Goal: Unclear

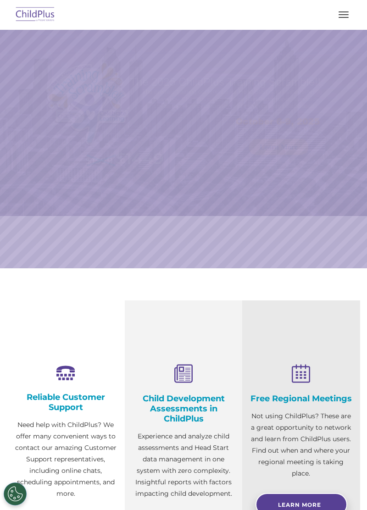
select select "MEDIUM"
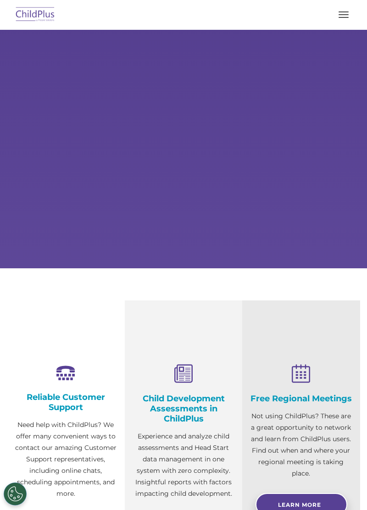
select select "MEDIUM"
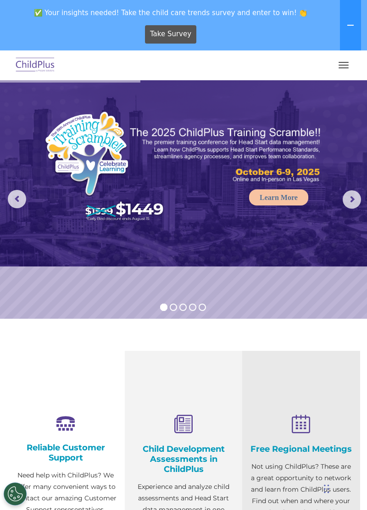
click at [336, 69] on button "button" at bounding box center [343, 65] width 19 height 15
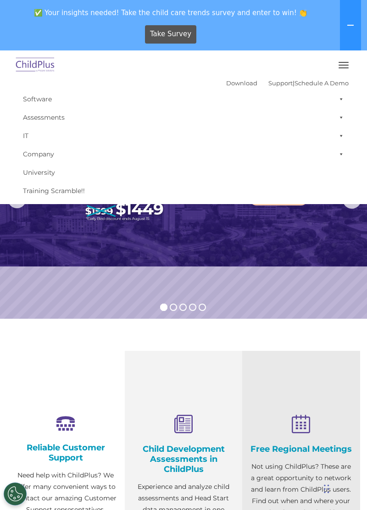
click at [336, 67] on button "button" at bounding box center [343, 65] width 19 height 15
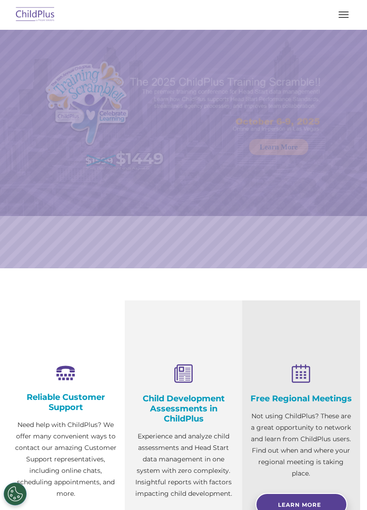
select select "MEDIUM"
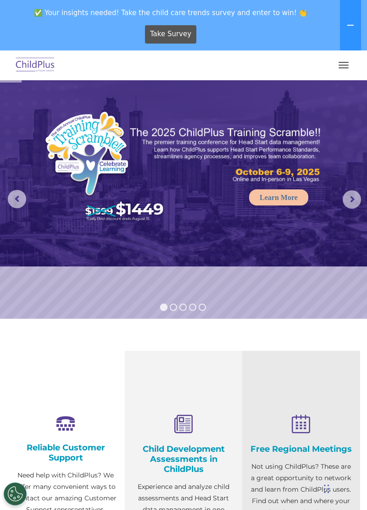
click at [347, 14] on button at bounding box center [350, 25] width 21 height 50
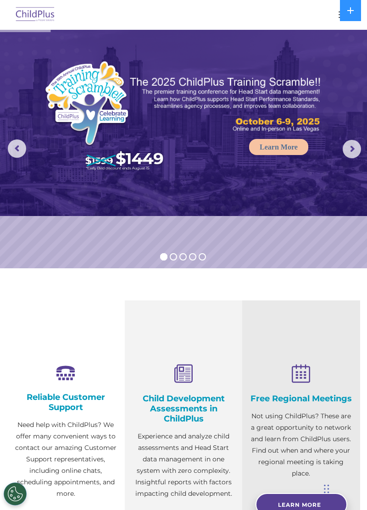
click at [341, 21] on button at bounding box center [350, 10] width 21 height 21
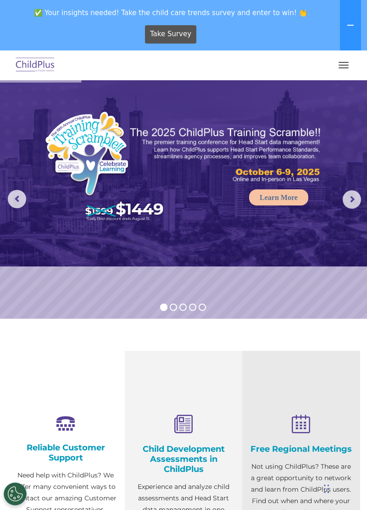
click at [340, 65] on span "button" at bounding box center [344, 65] width 10 height 1
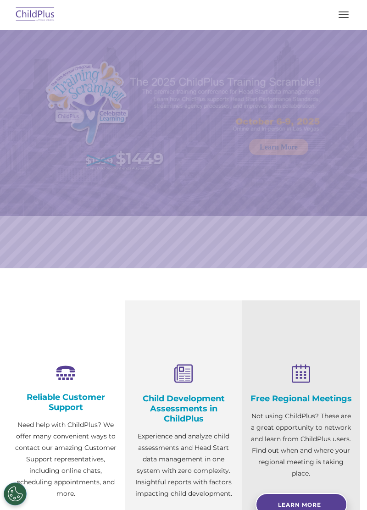
select select "MEDIUM"
